Goal: Information Seeking & Learning: Find specific fact

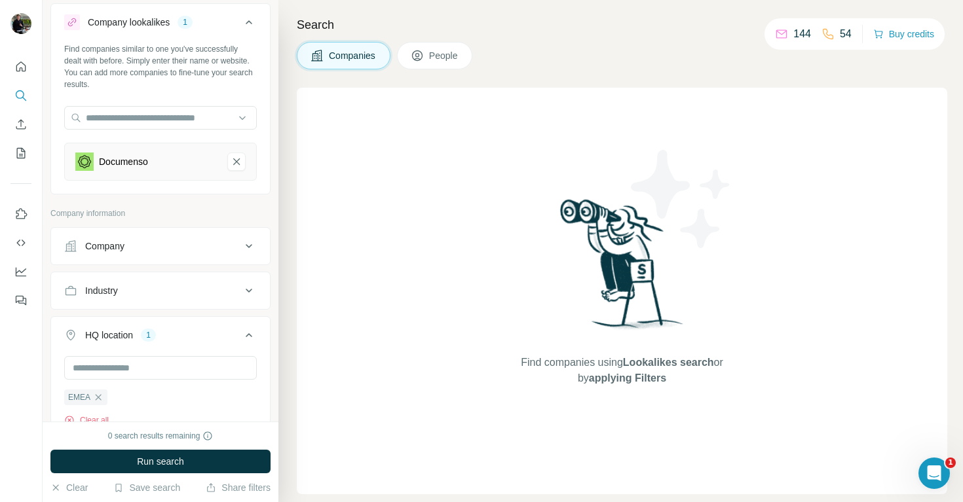
scroll to position [39, 0]
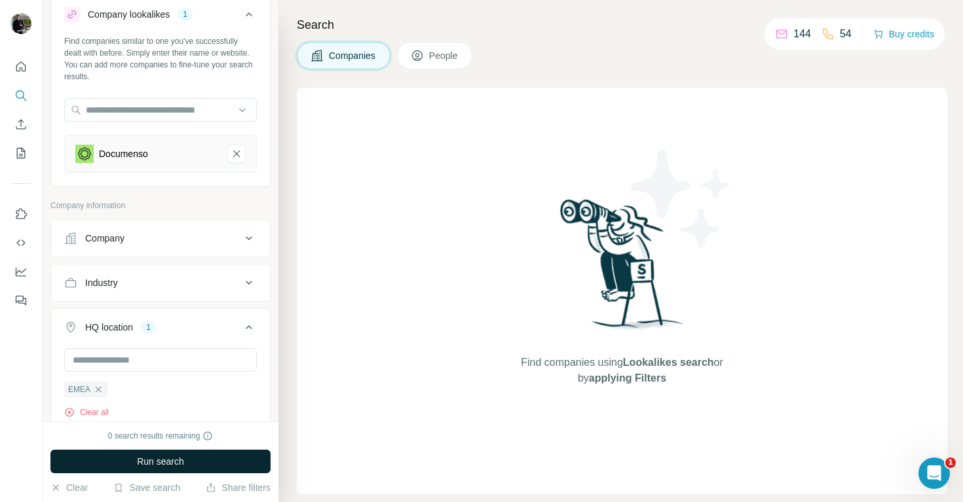
click at [183, 456] on span "Run search" at bounding box center [160, 461] width 47 height 13
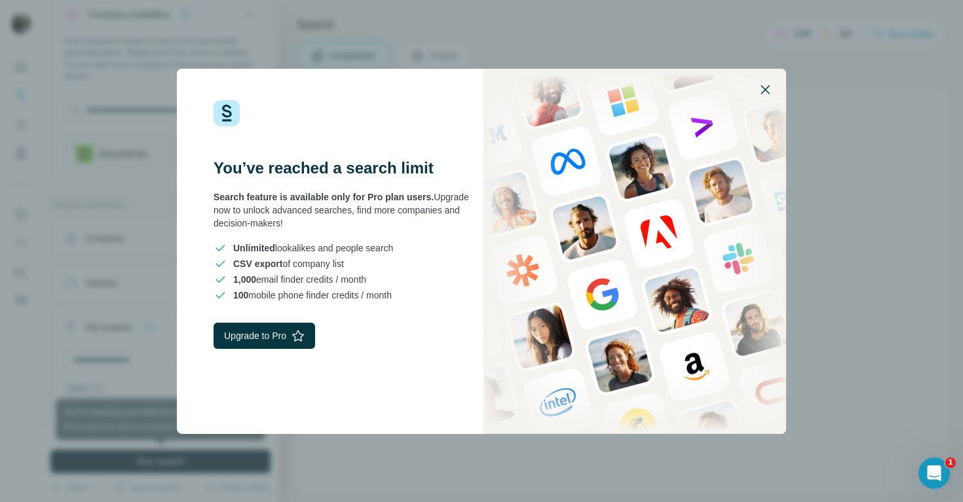
click at [771, 89] on icon "button" at bounding box center [765, 90] width 16 height 16
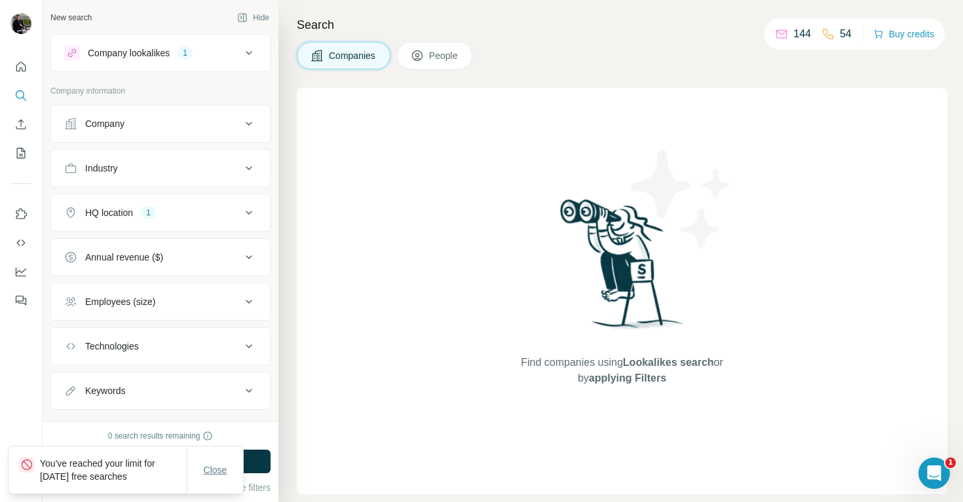
click at [221, 470] on span "Close" at bounding box center [216, 470] width 24 height 13
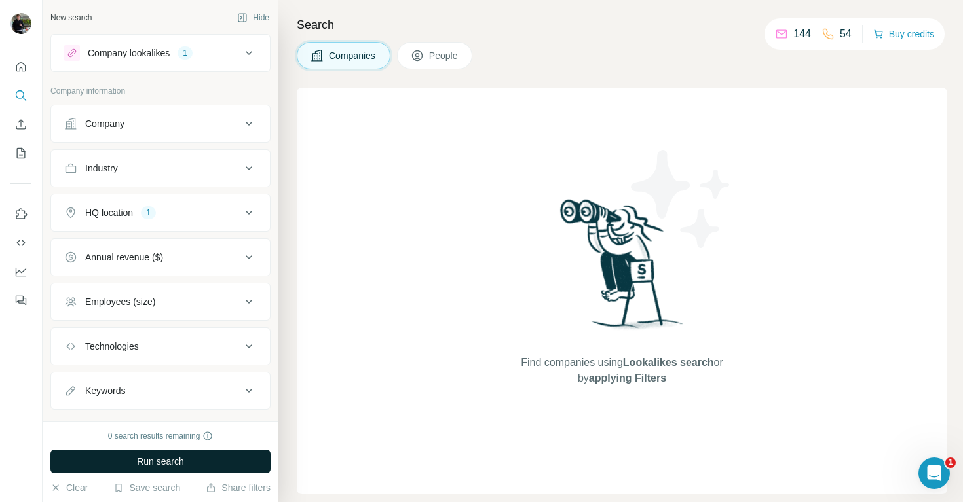
click at [213, 456] on button "Run search" at bounding box center [160, 462] width 220 height 24
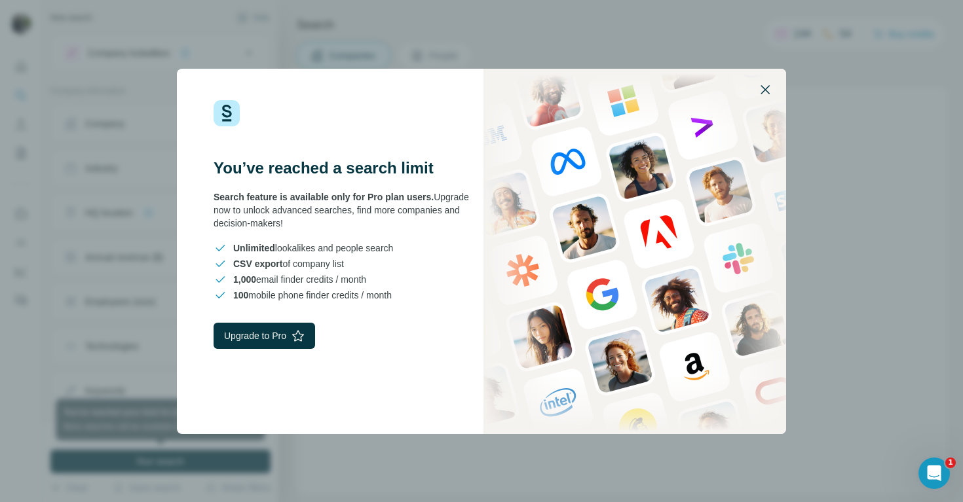
click at [765, 94] on icon "button" at bounding box center [765, 90] width 16 height 16
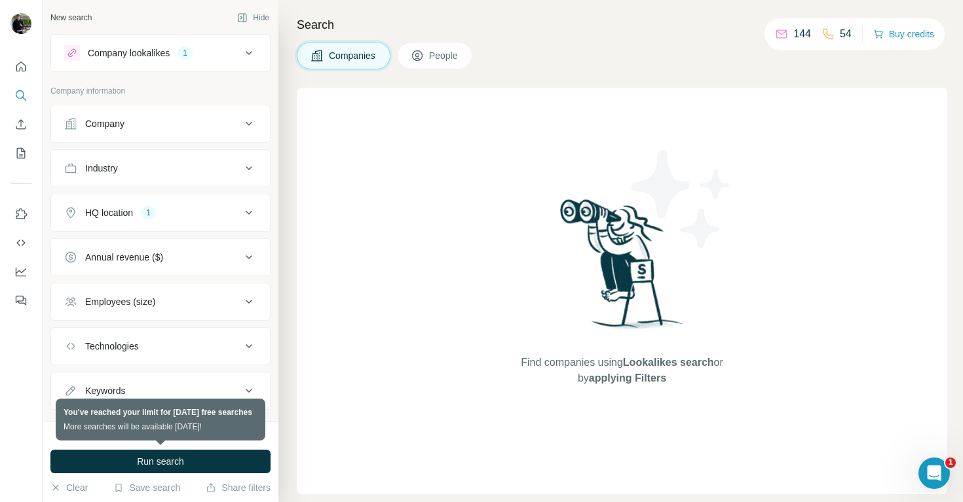
click at [453, 50] on span "People" at bounding box center [444, 55] width 30 height 13
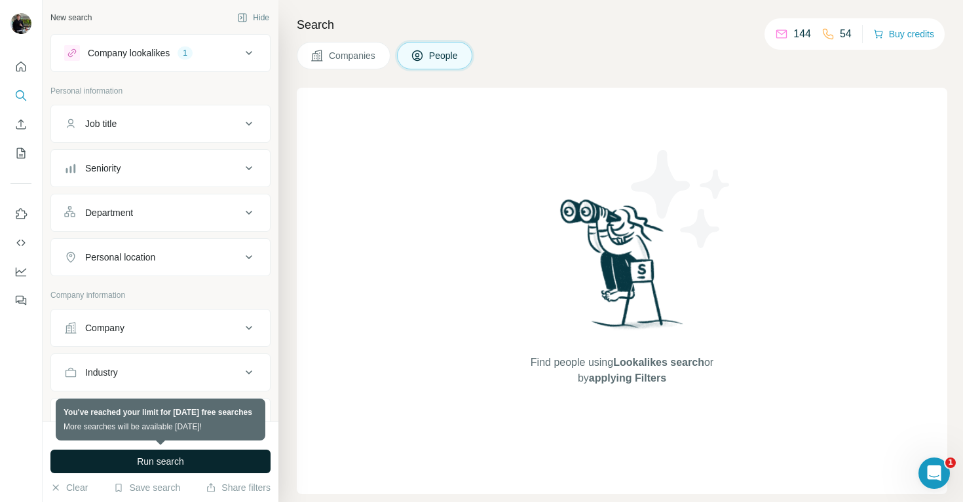
click at [187, 463] on button "Run search" at bounding box center [160, 462] width 220 height 24
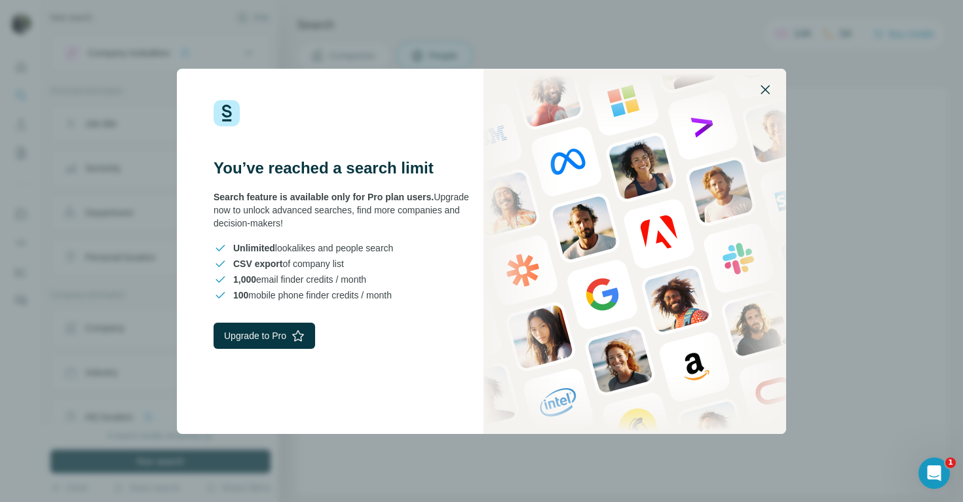
click at [768, 88] on icon "button" at bounding box center [765, 90] width 16 height 16
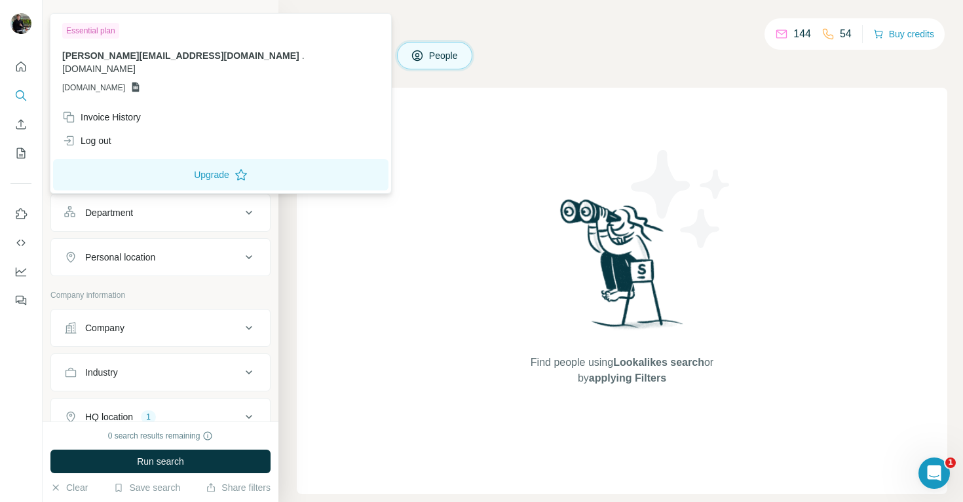
click at [20, 17] on img at bounding box center [20, 23] width 21 height 21
